Goal: Information Seeking & Learning: Learn about a topic

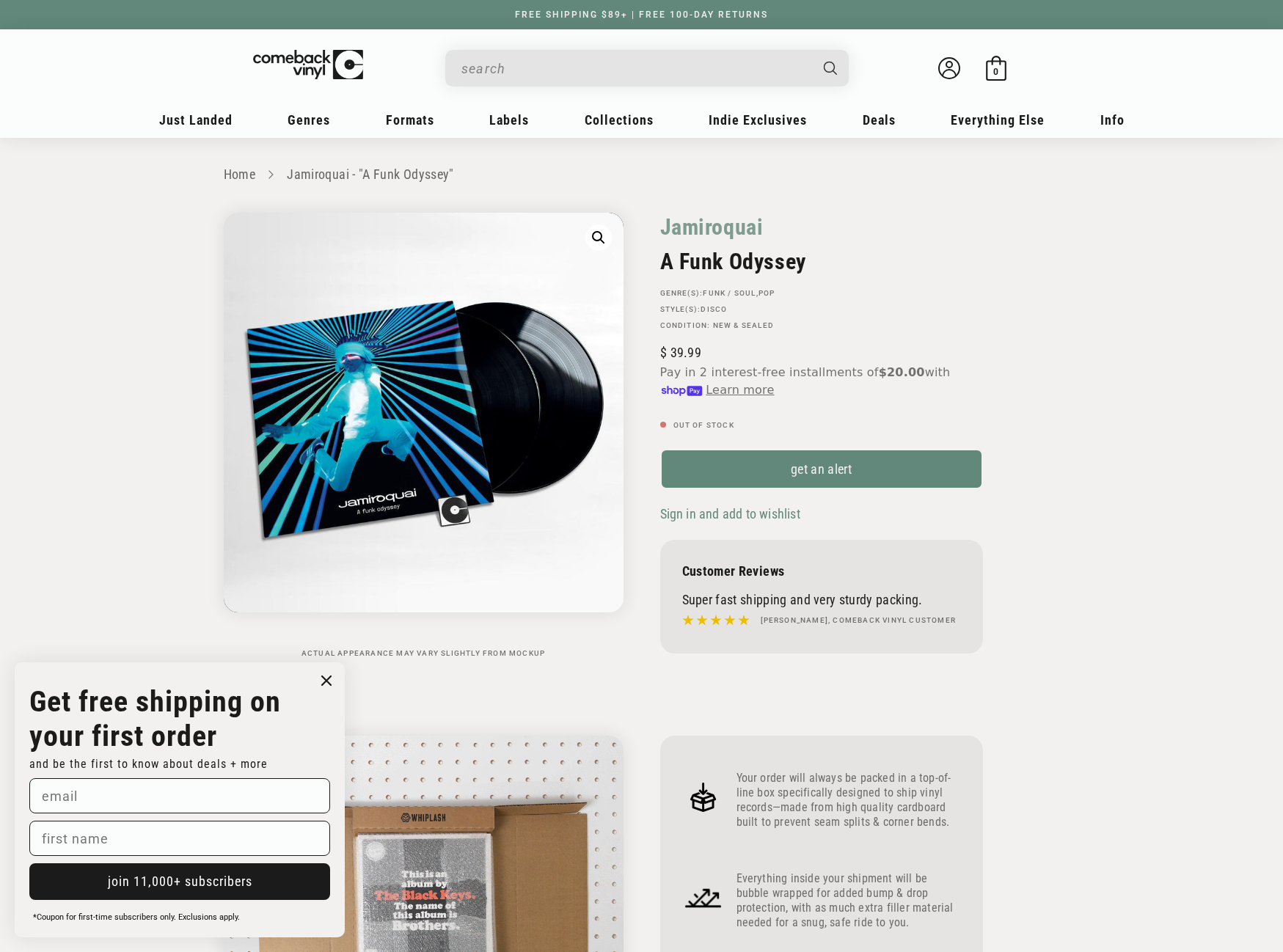
scroll to position [1393, 0]
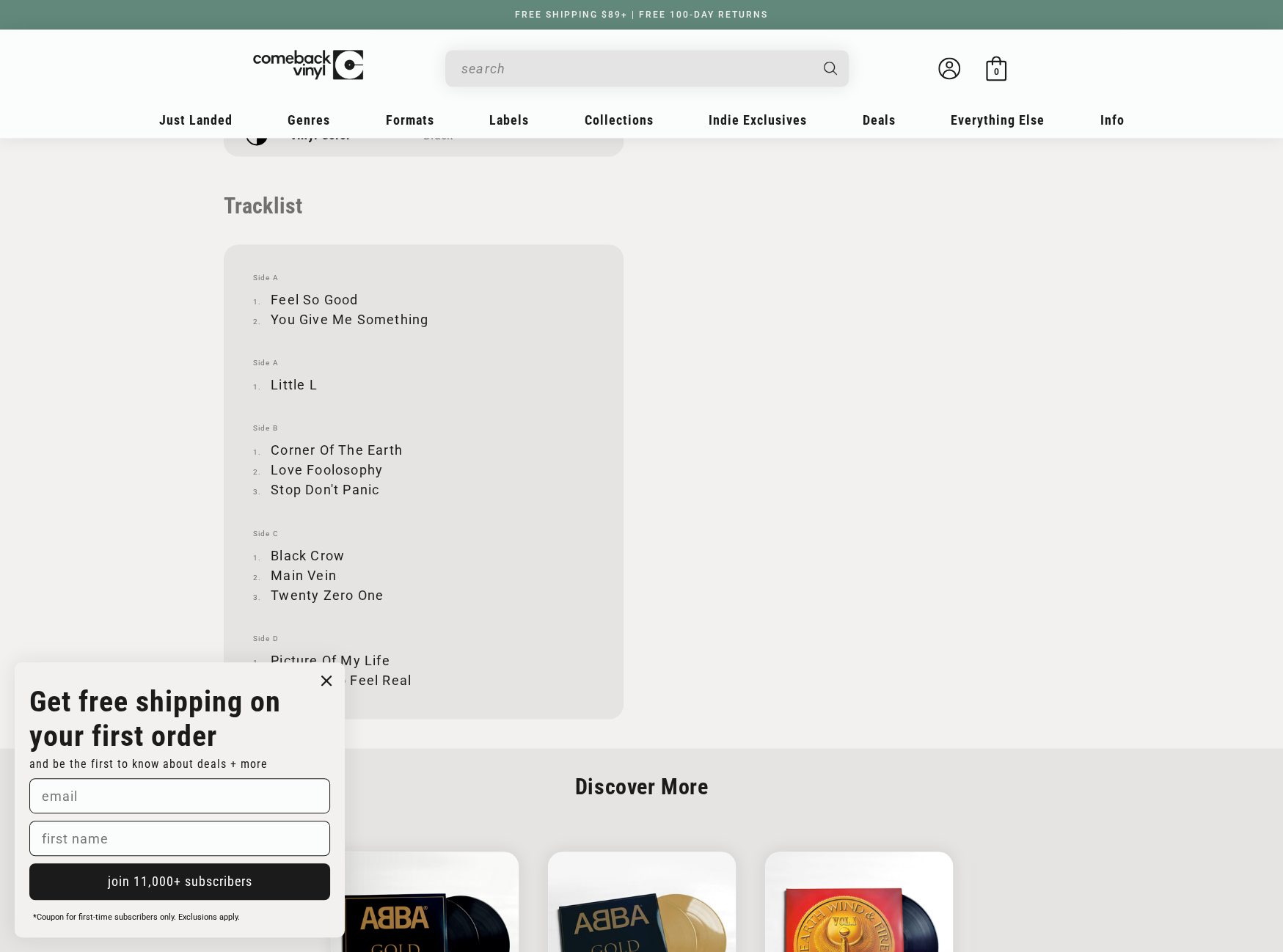
click at [655, 58] on input "When autocomplete results are available use up and down arrows to review and en…" at bounding box center [635, 68] width 347 height 30
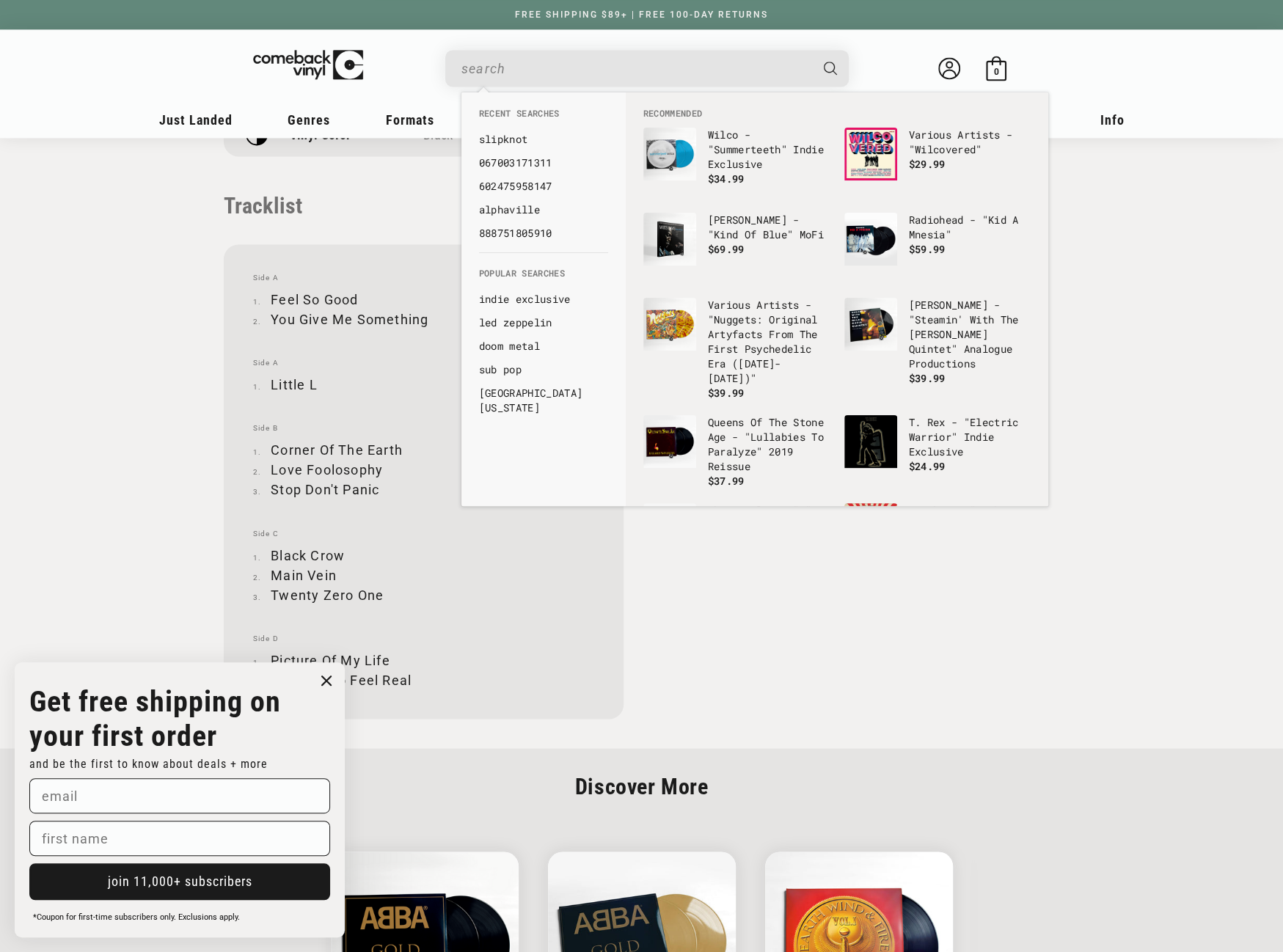
paste input "602465249149"
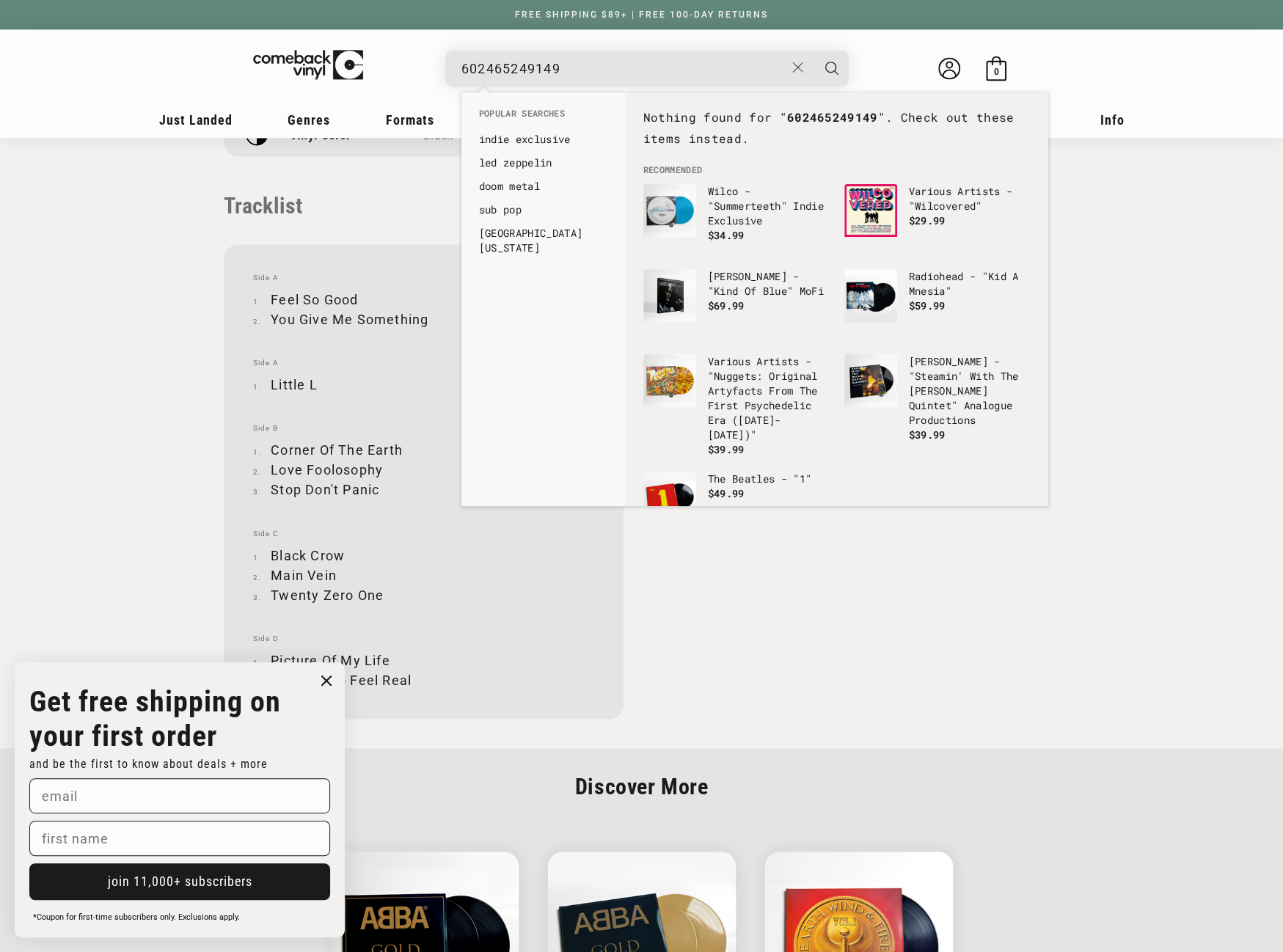
drag, startPoint x: 574, startPoint y: 67, endPoint x: 463, endPoint y: 70, distance: 111.0
click at [463, 70] on input "602465249149" at bounding box center [623, 68] width 323 height 30
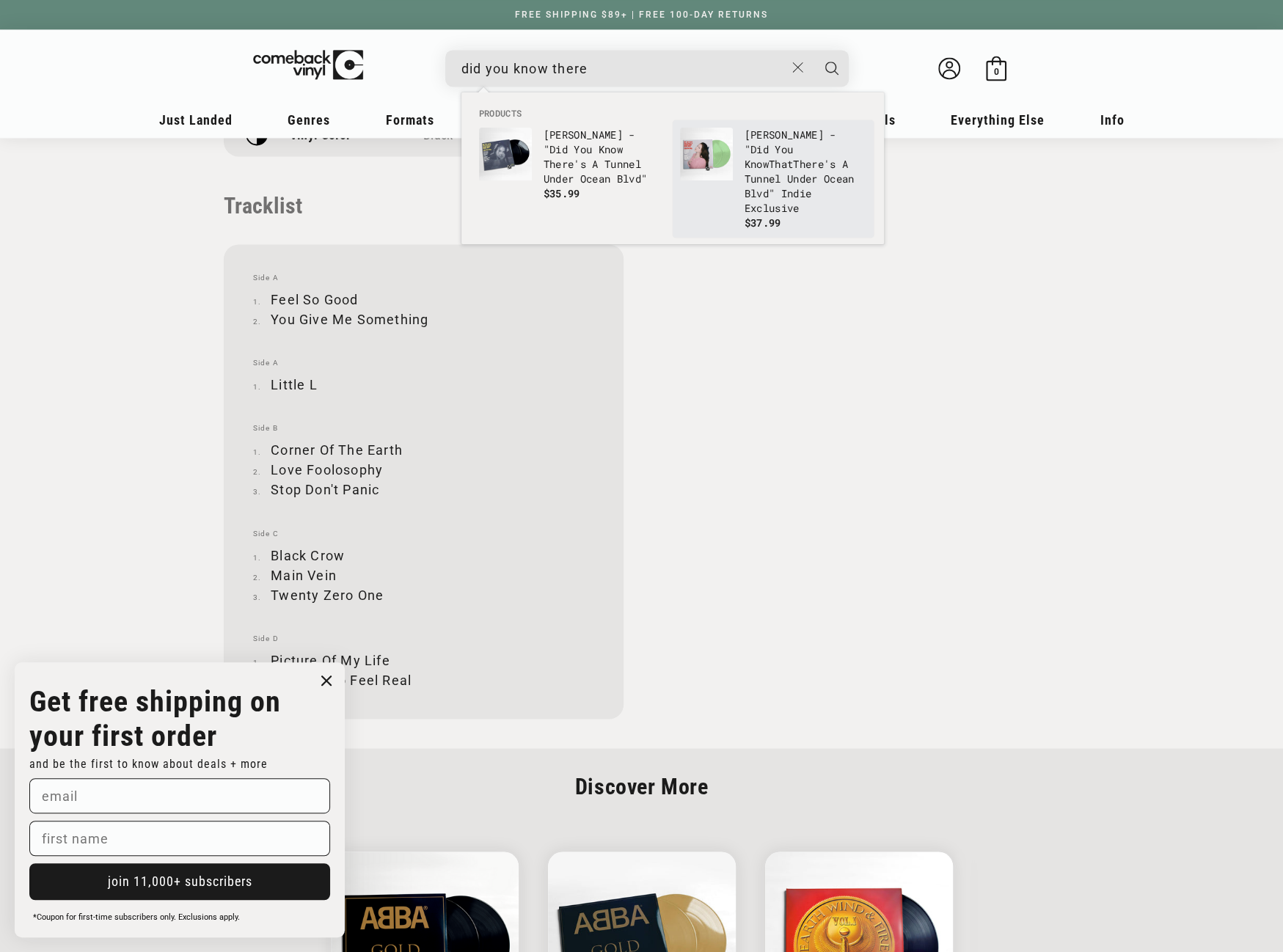
type input "did you know there"
click at [732, 137] on img "Products" at bounding box center [705, 154] width 53 height 53
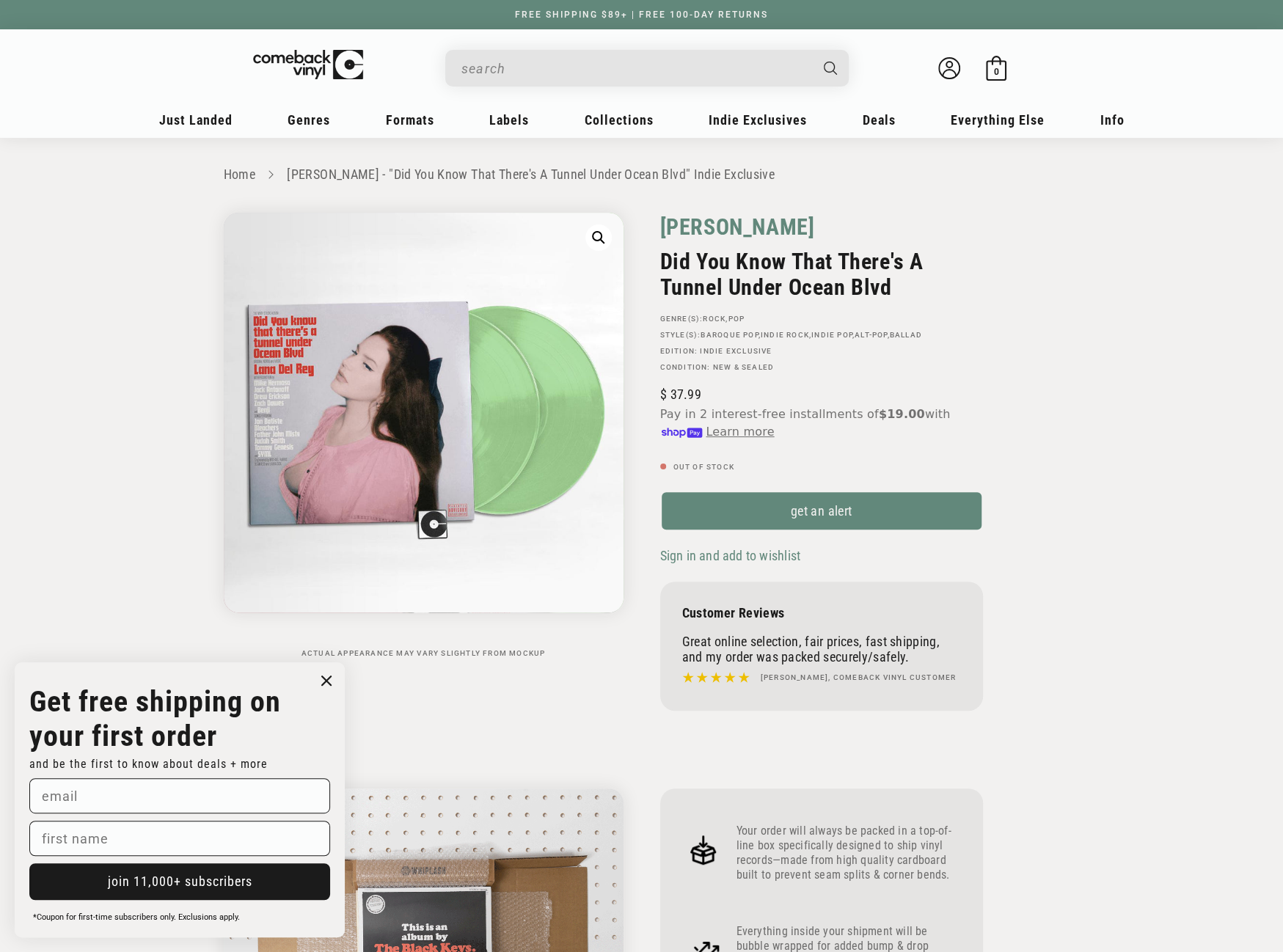
click at [711, 226] on link "[PERSON_NAME]" at bounding box center [737, 227] width 154 height 29
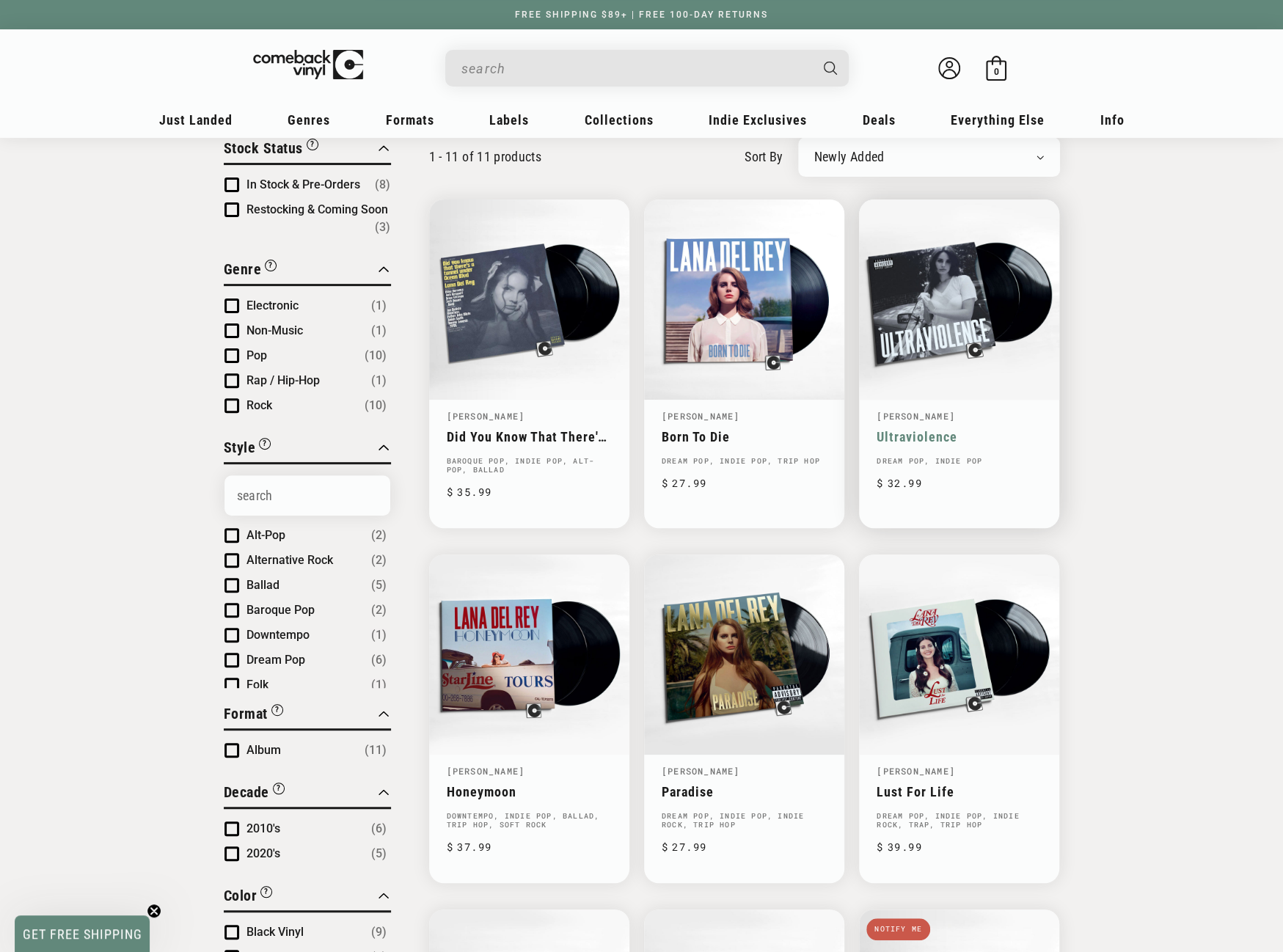
scroll to position [147, 0]
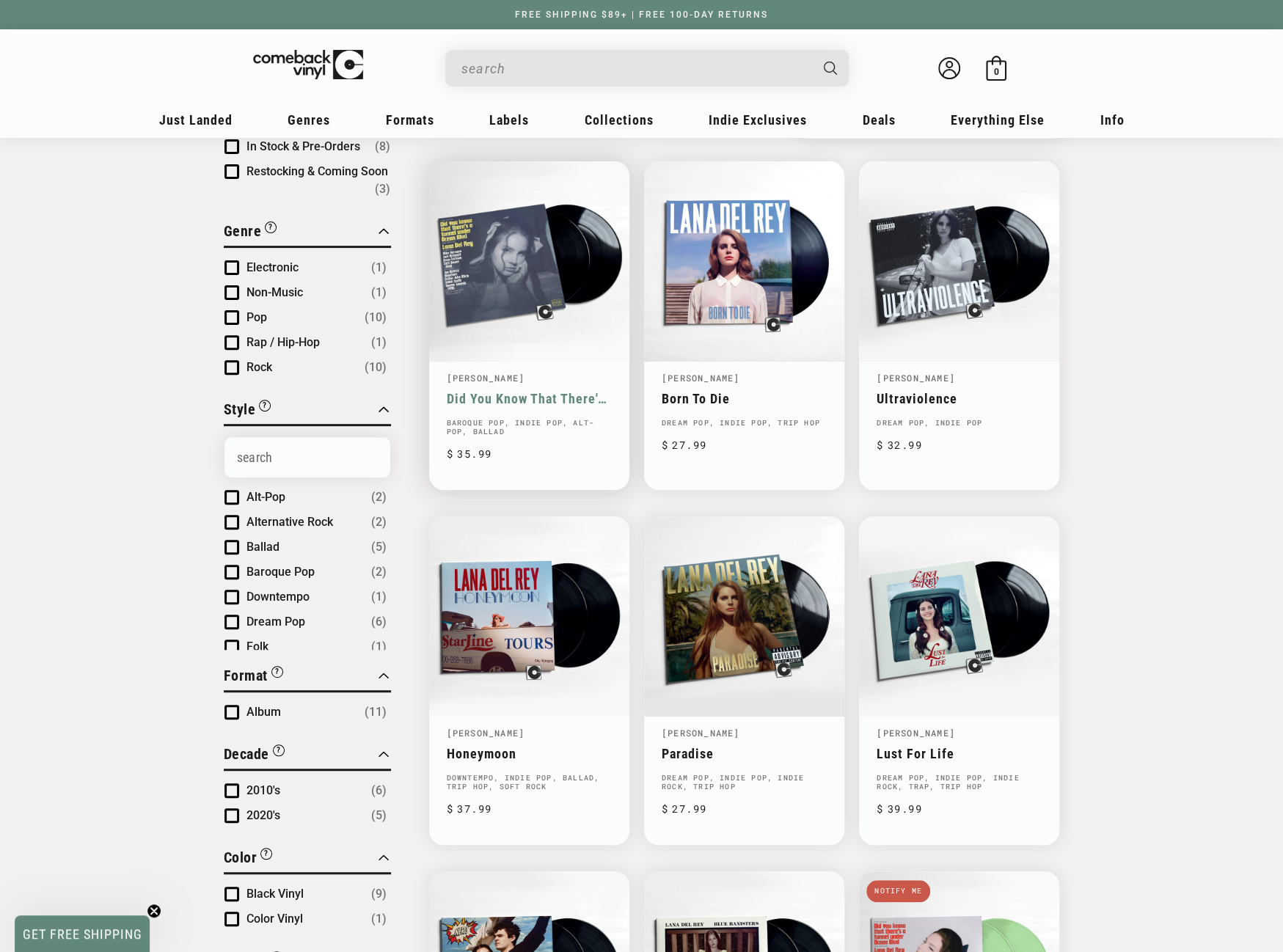
click at [546, 391] on link "Did You Know That There's A Tunnel Under Ocean Blvd" at bounding box center [529, 398] width 165 height 15
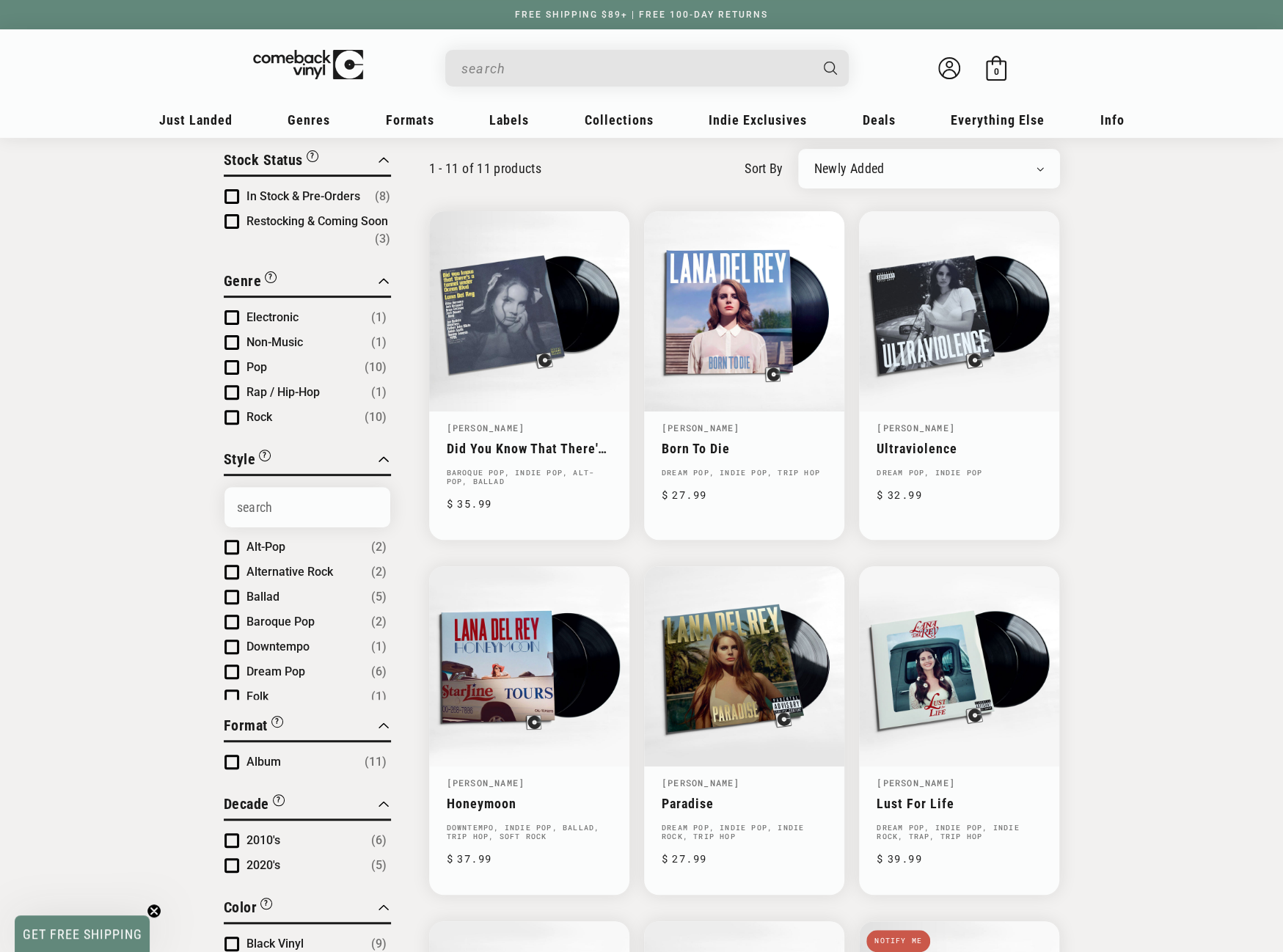
scroll to position [147, 0]
